Goal: Task Accomplishment & Management: Use online tool/utility

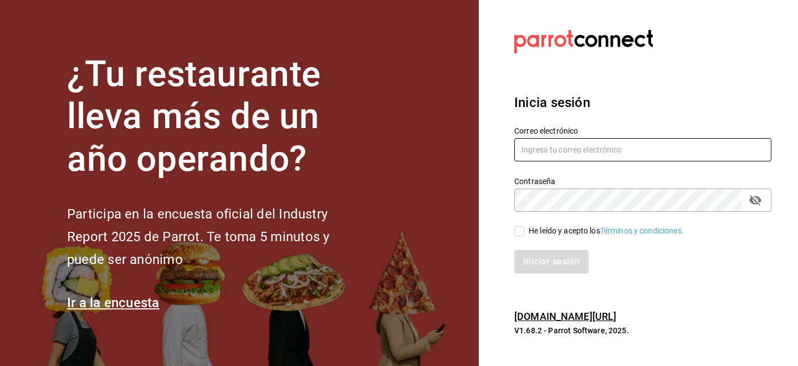
type input "[EMAIL_ADDRESS][DOMAIN_NAME]"
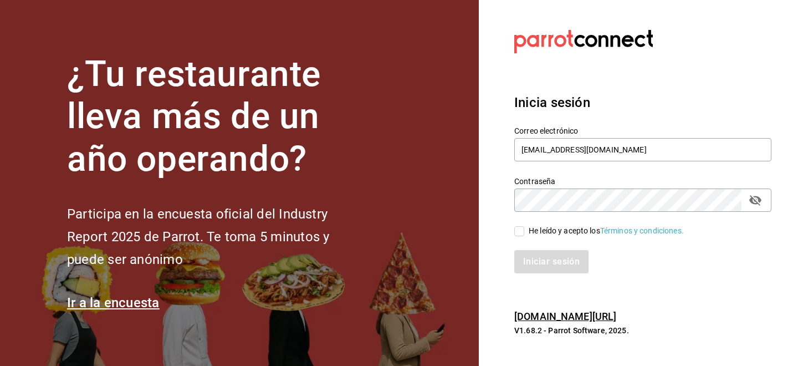
click at [523, 233] on input "He leído y acepto los Términos y condiciones." at bounding box center [520, 231] width 10 height 10
checkbox input "true"
click at [518, 263] on button "Iniciar sesión" at bounding box center [552, 261] width 75 height 23
